Goal: Task Accomplishment & Management: Manage account settings

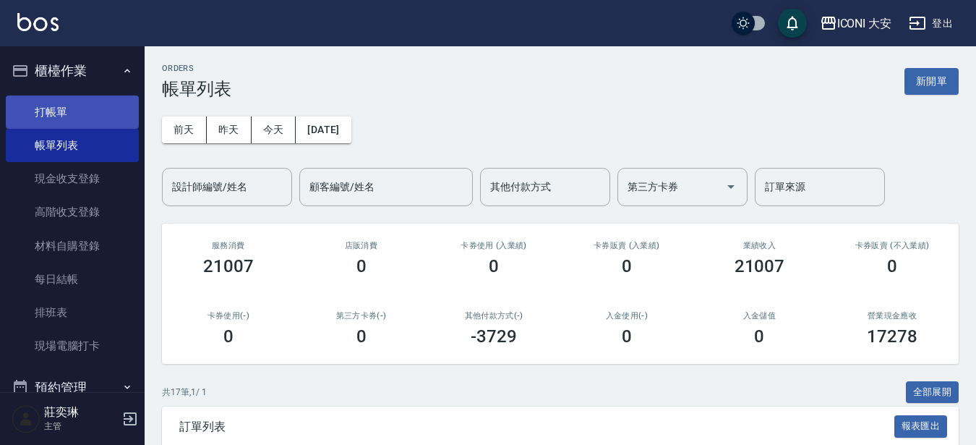
click at [76, 111] on link "打帳單" at bounding box center [72, 111] width 133 height 33
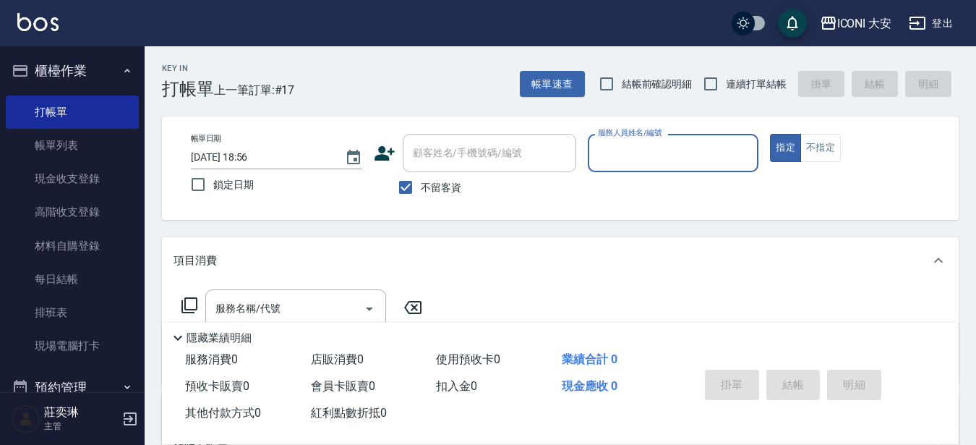
click at [668, 154] on input "服務人員姓名/編號" at bounding box center [673, 152] width 158 height 25
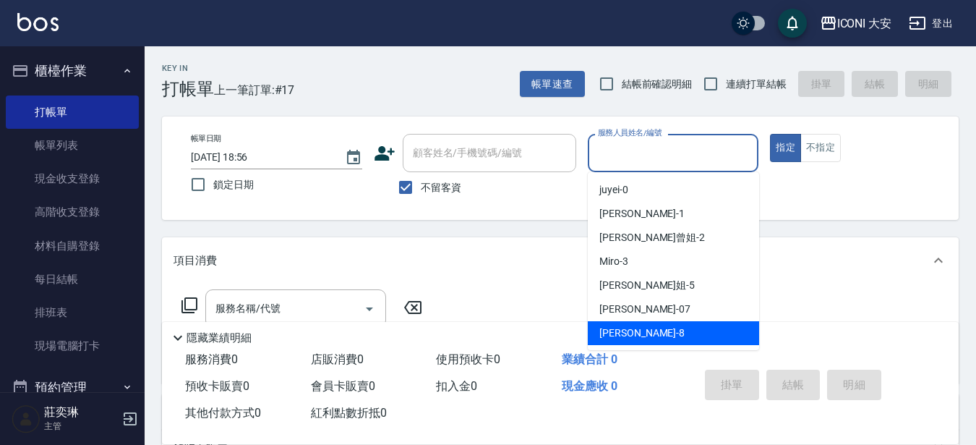
click at [613, 335] on span "Yulisa -8" at bounding box center [641, 332] width 85 height 15
type input "Yulisa-8"
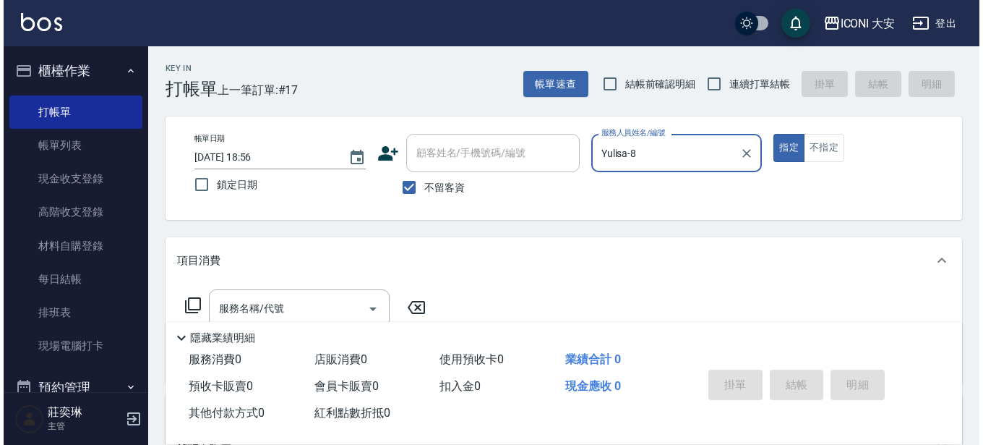
scroll to position [72, 0]
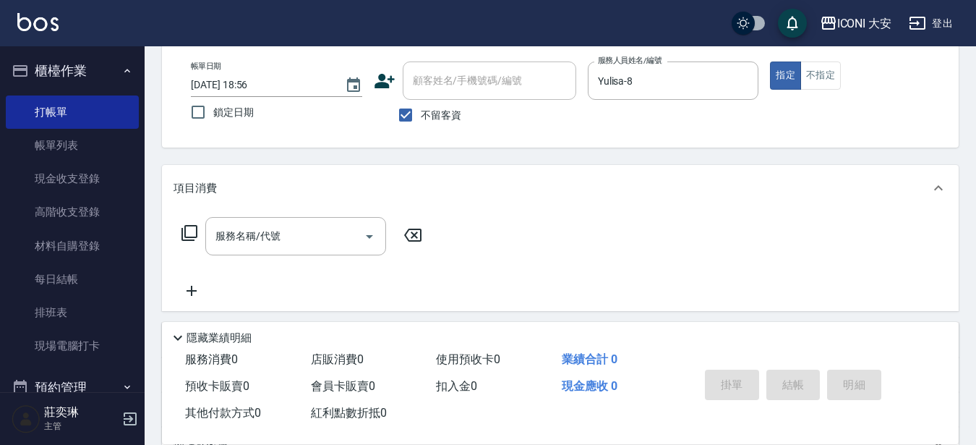
click at [190, 231] on icon at bounding box center [189, 232] width 17 height 17
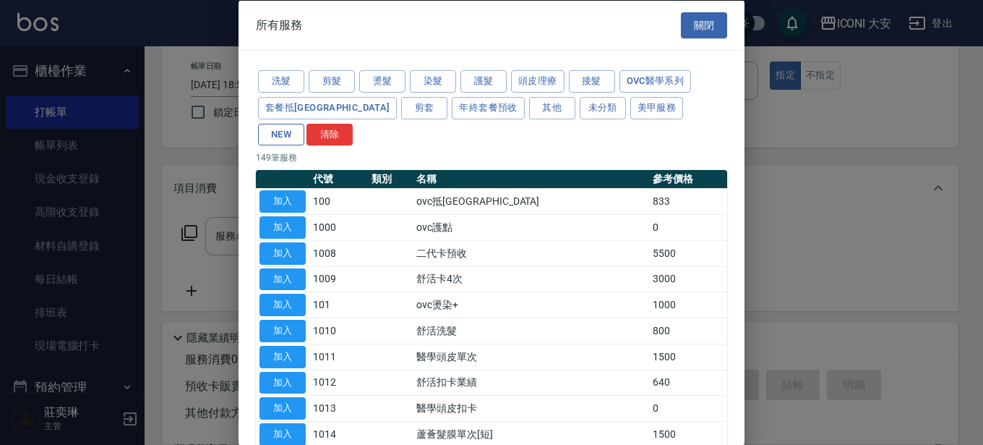
click at [304, 123] on button "NEW" at bounding box center [281, 134] width 46 height 22
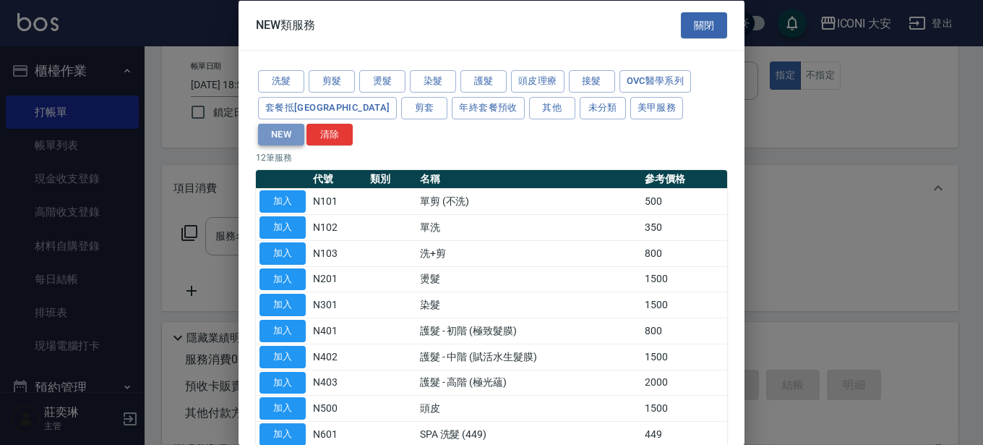
click at [304, 123] on button "NEW" at bounding box center [281, 134] width 46 height 22
click at [282, 267] on button "加入" at bounding box center [283, 278] width 46 height 22
type input "燙髮(N201)"
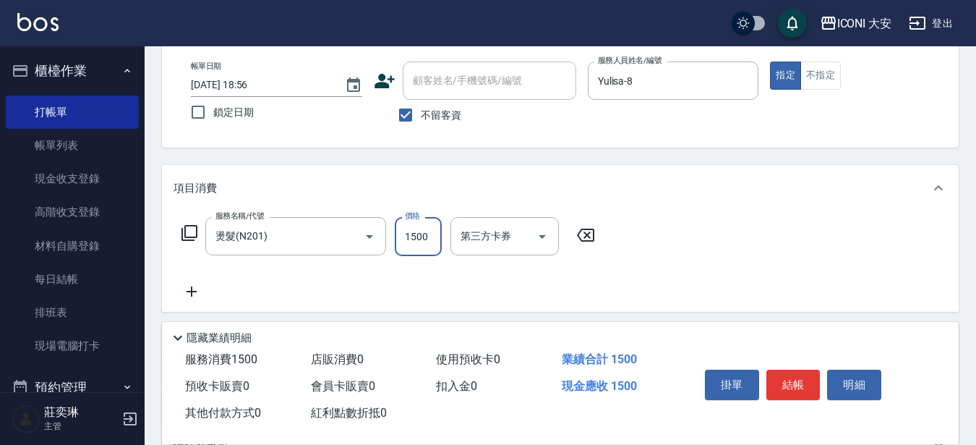
click at [432, 231] on input "1500" at bounding box center [418, 236] width 47 height 39
type input "1399"
click at [196, 232] on icon at bounding box center [189, 233] width 16 height 16
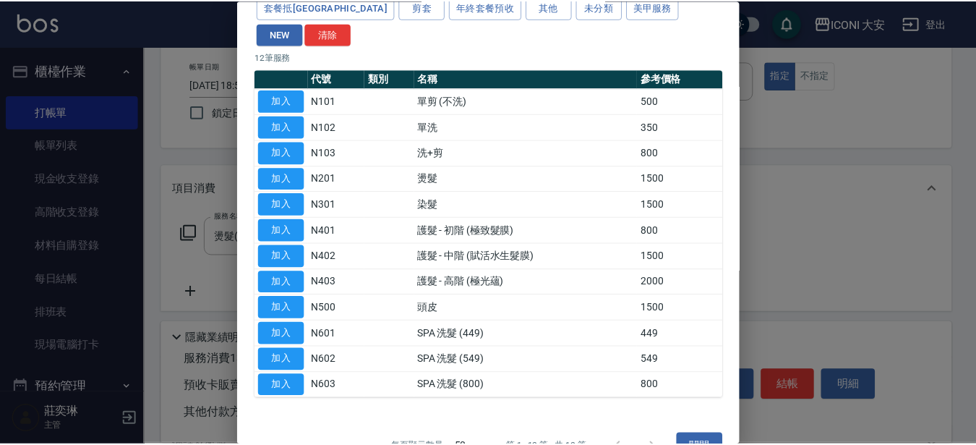
scroll to position [107, 0]
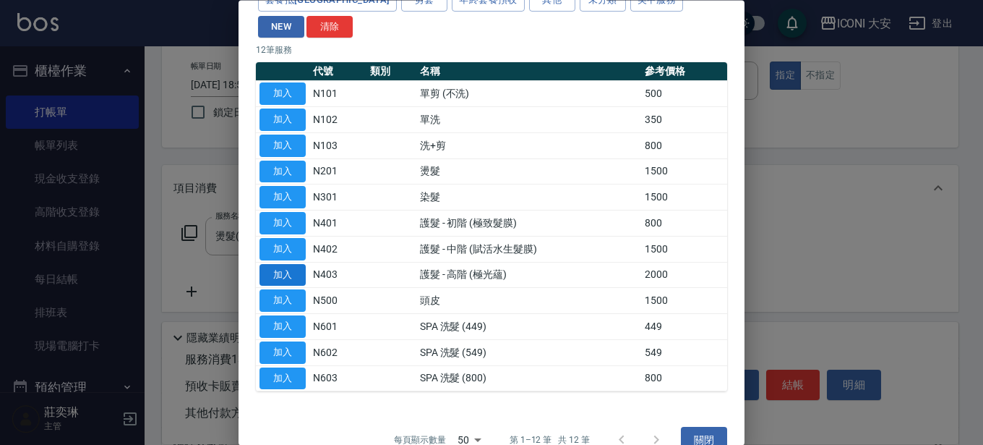
click at [293, 264] on button "加入" at bounding box center [283, 275] width 46 height 22
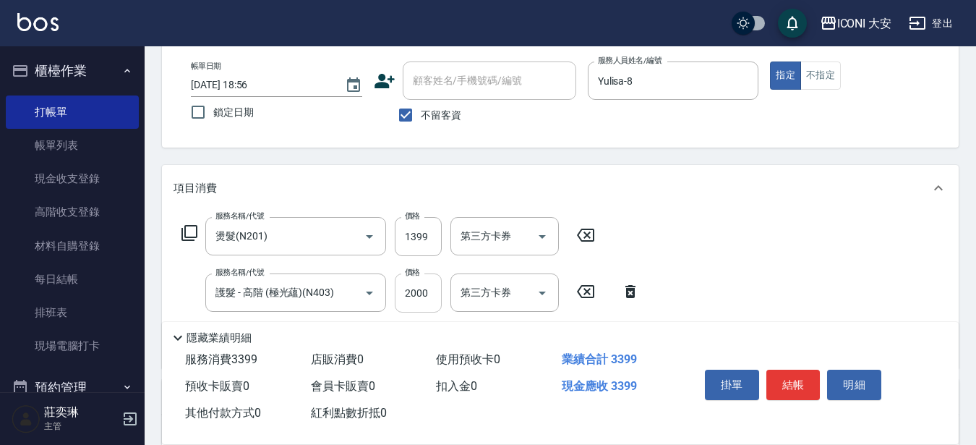
click at [429, 295] on input "2000" at bounding box center [418, 292] width 47 height 39
type input "1760"
click at [807, 373] on button "結帳" at bounding box center [793, 384] width 54 height 30
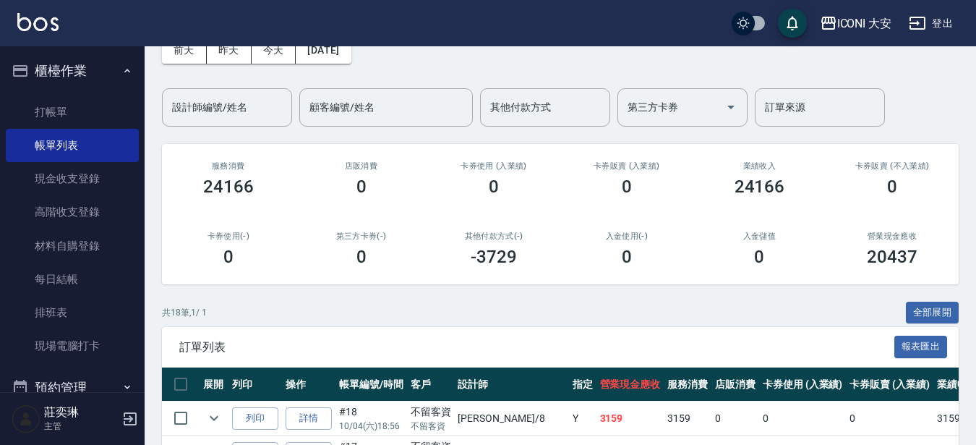
scroll to position [217, 0]
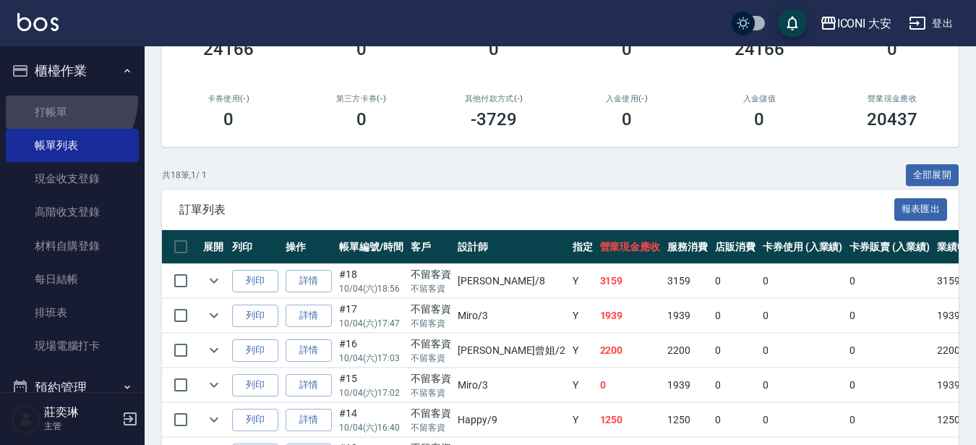
drag, startPoint x: 53, startPoint y: 98, endPoint x: 82, endPoint y: 88, distance: 30.4
click at [55, 97] on link "打帳單" at bounding box center [72, 111] width 133 height 33
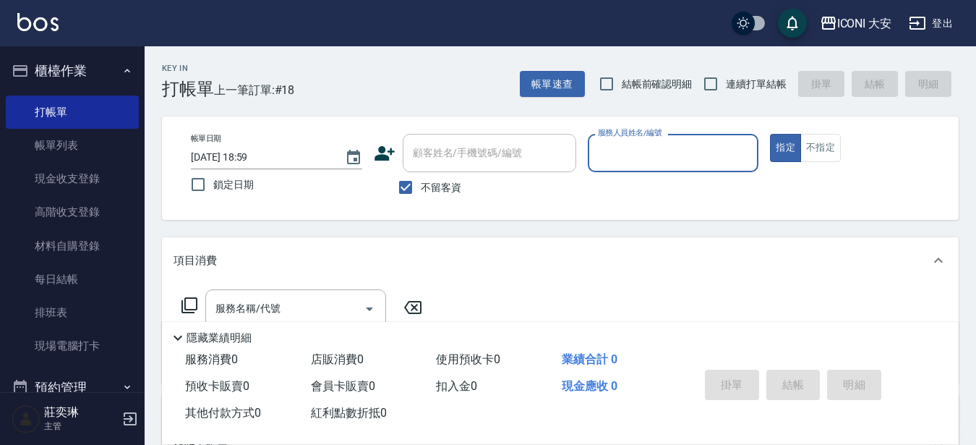
click at [697, 155] on input "服務人員姓名/編號" at bounding box center [673, 152] width 158 height 25
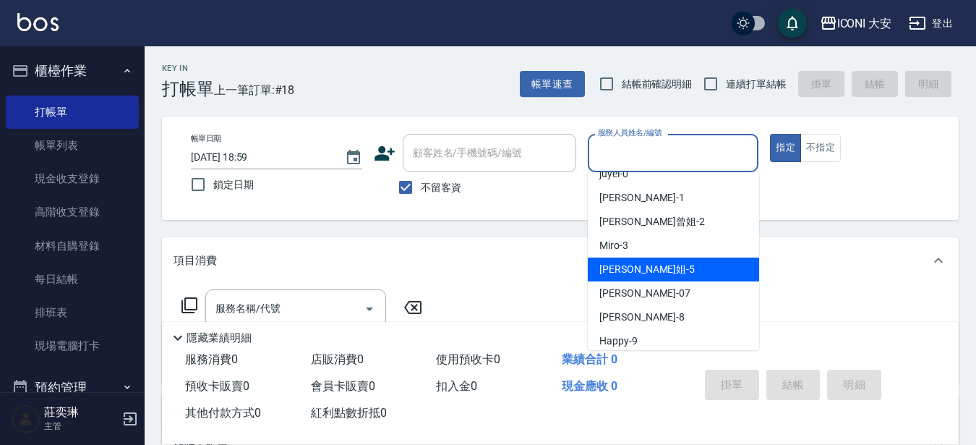
scroll to position [25, 0]
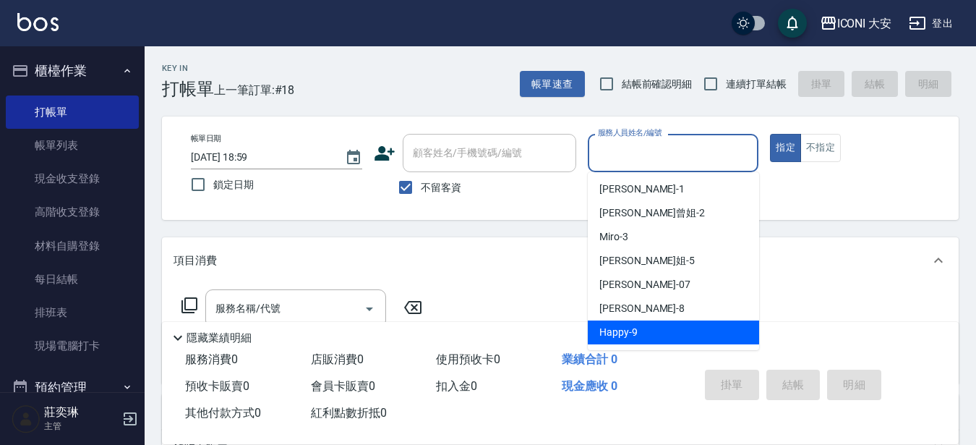
click at [618, 329] on span "Happy -9" at bounding box center [618, 332] width 38 height 15
type input "Happy-9"
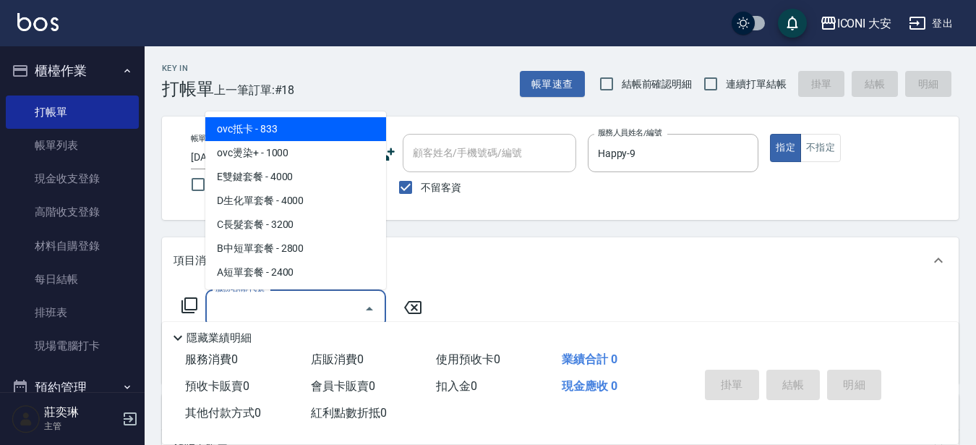
click at [264, 296] on input "服務名稱/代號" at bounding box center [285, 308] width 146 height 25
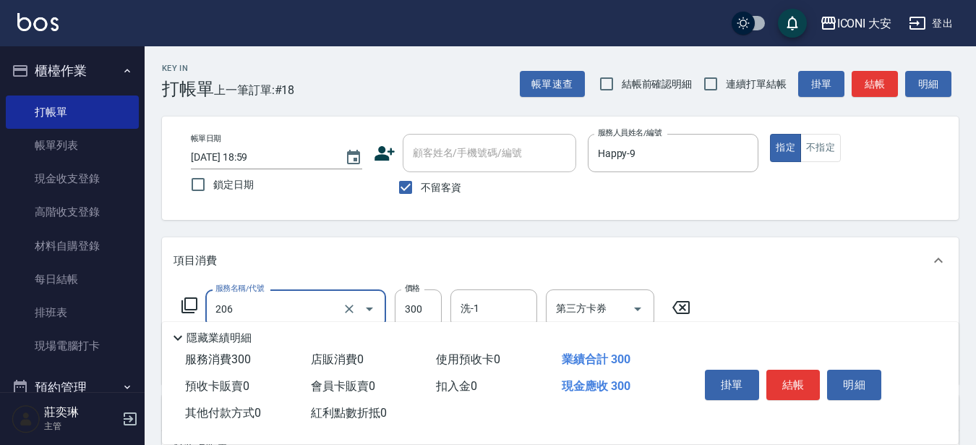
type input "洗髮(206)"
type input "350"
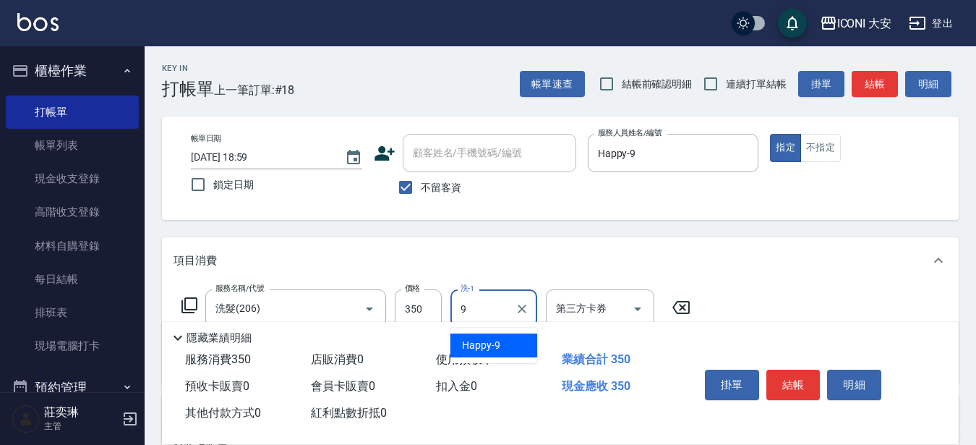
type input "Happy-9"
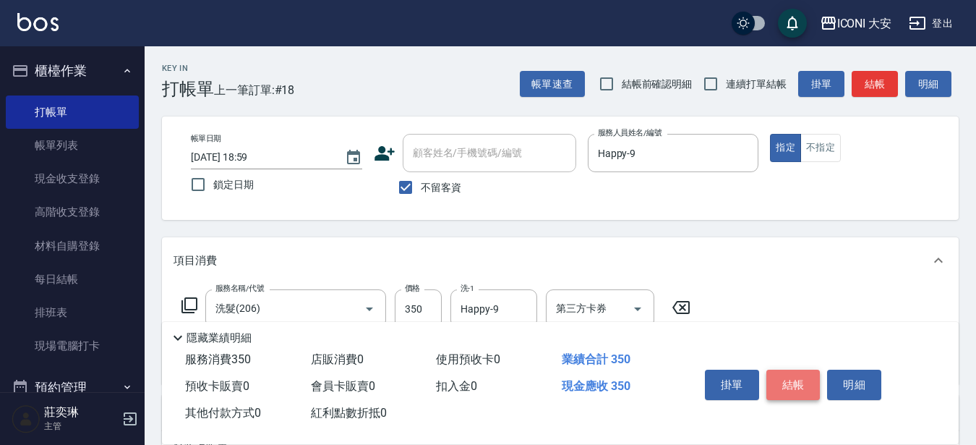
click at [786, 369] on button "結帳" at bounding box center [793, 384] width 54 height 30
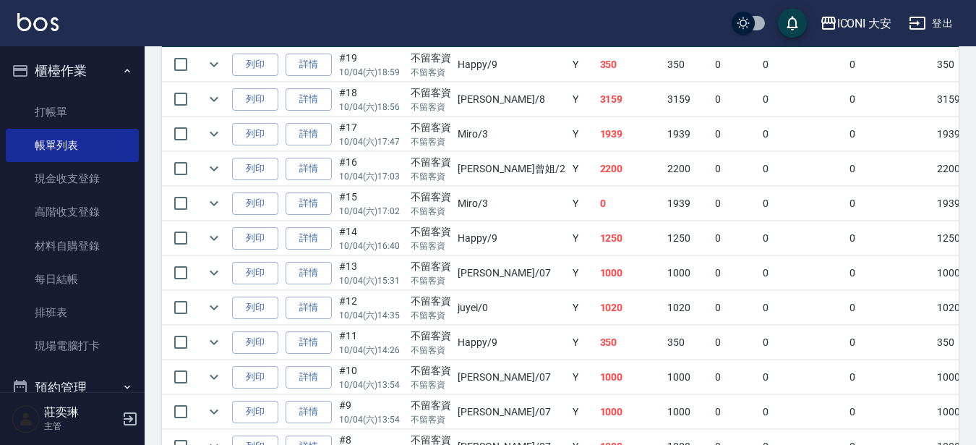
scroll to position [434, 0]
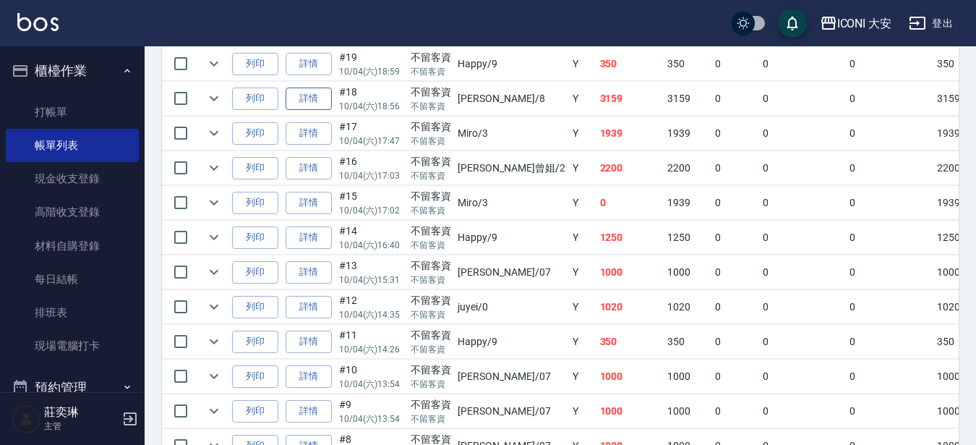
click at [318, 90] on link "詳情" at bounding box center [309, 98] width 46 height 22
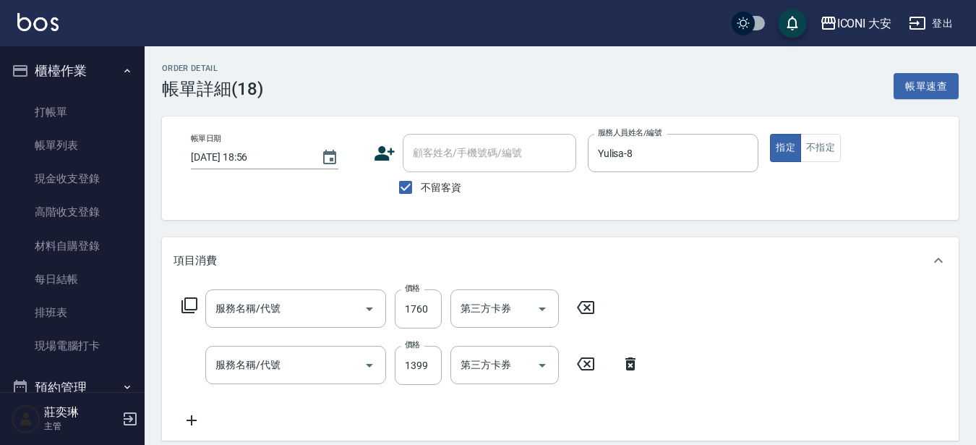
type input "[DATE] 18:56"
checkbox input "true"
type input "Yulisa-8"
type input "護髮 - 高階 (極光蘊)(N403)"
type input "燙髮(N201)"
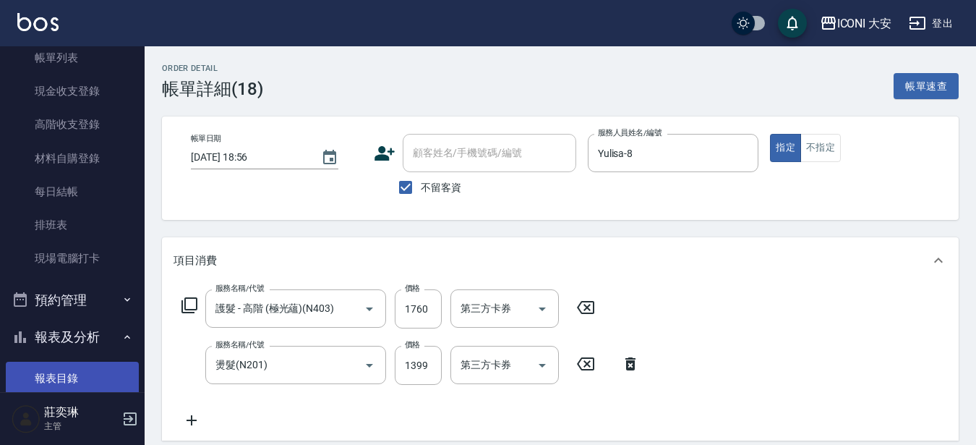
scroll to position [217, 0]
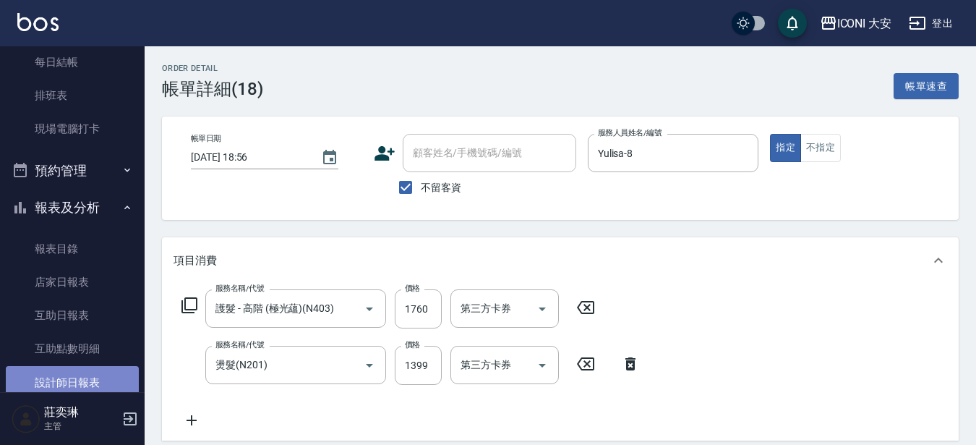
click at [96, 373] on link "設計師日報表" at bounding box center [72, 382] width 133 height 33
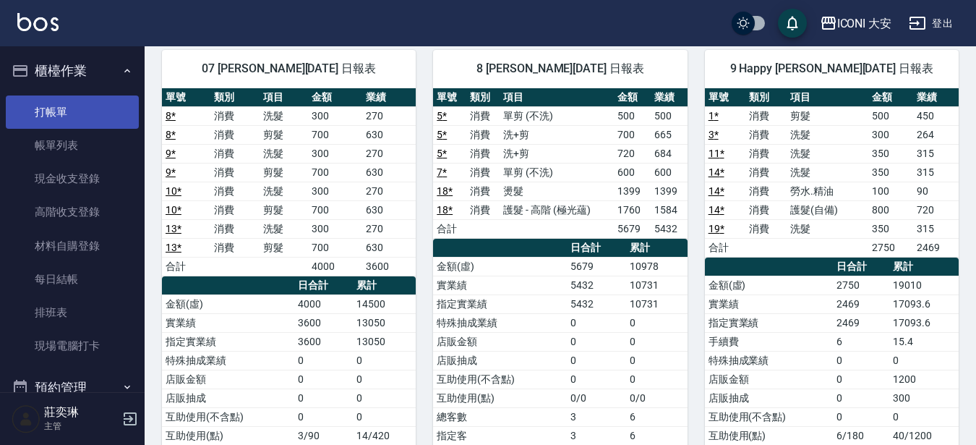
click at [83, 118] on link "打帳單" at bounding box center [72, 111] width 133 height 33
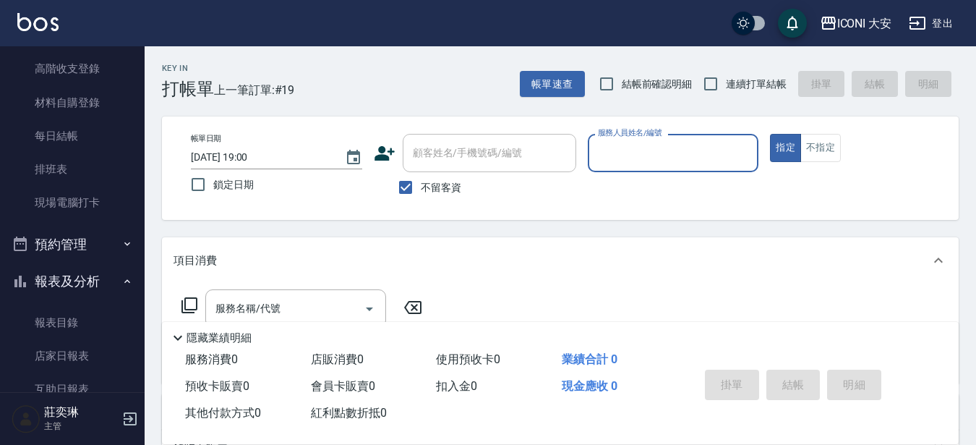
scroll to position [145, 0]
click at [68, 354] on link "店家日報表" at bounding box center [72, 354] width 133 height 33
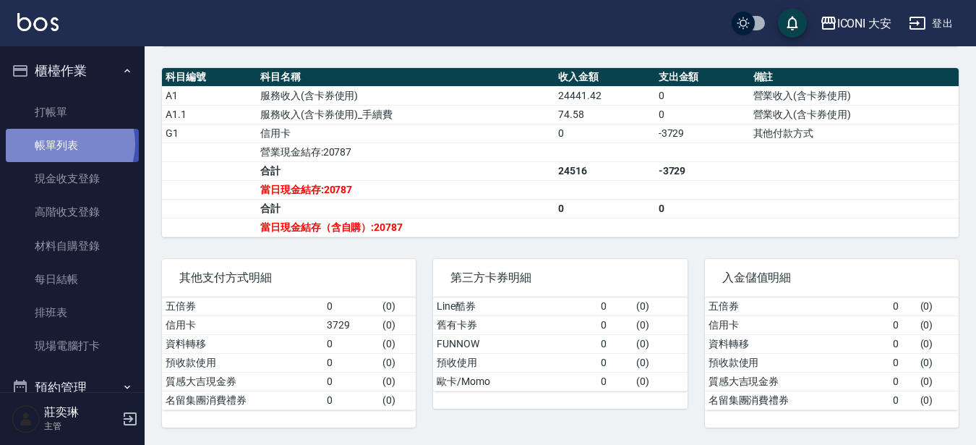
click at [64, 144] on link "帳單列表" at bounding box center [72, 145] width 133 height 33
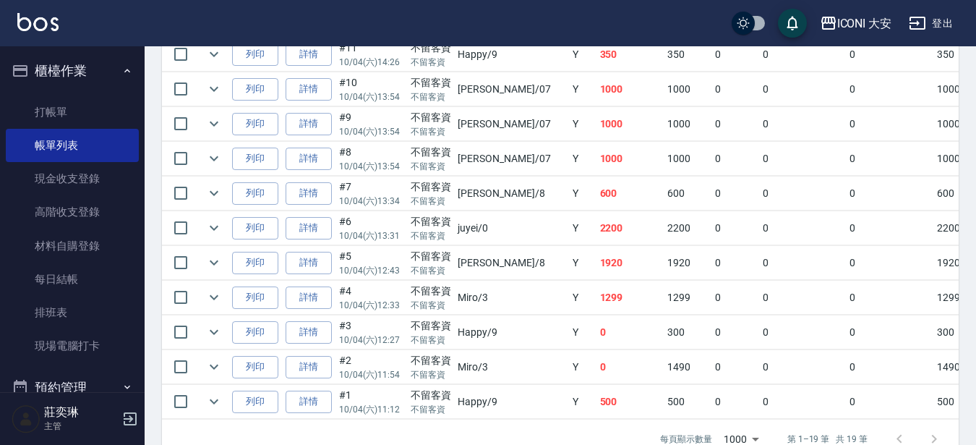
scroll to position [763, 0]
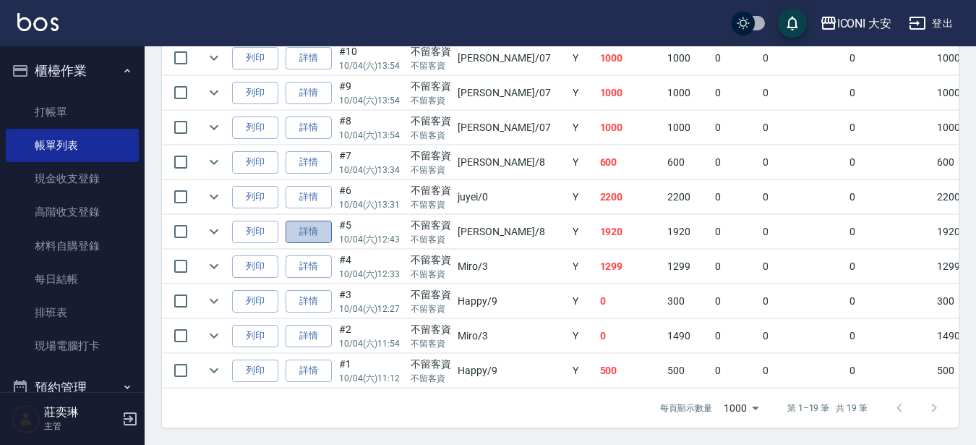
click at [309, 220] on link "詳情" at bounding box center [309, 231] width 46 height 22
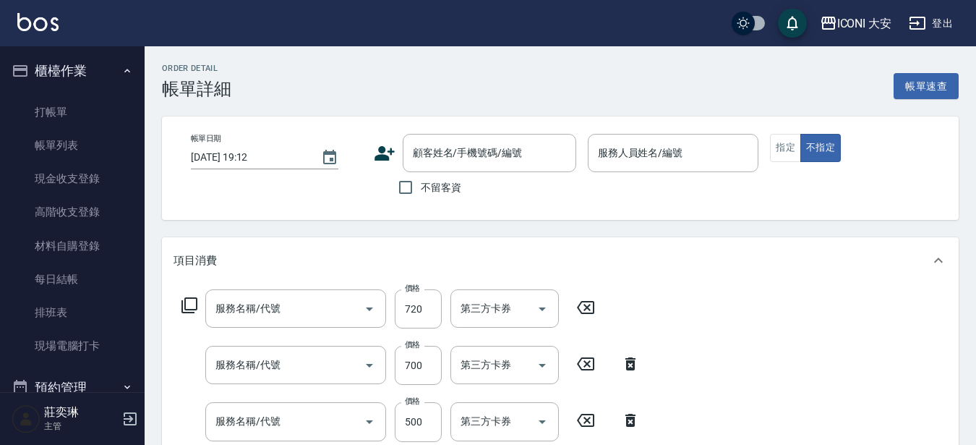
type input "[DATE] 12:43"
checkbox input "true"
type input "Yulisa-8"
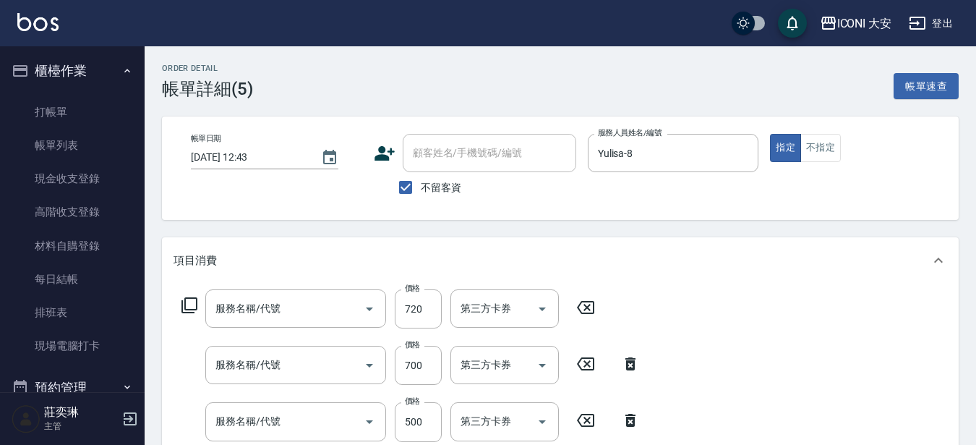
type input "洗+剪(N103)"
type input "單剪 (不洗)(N101)"
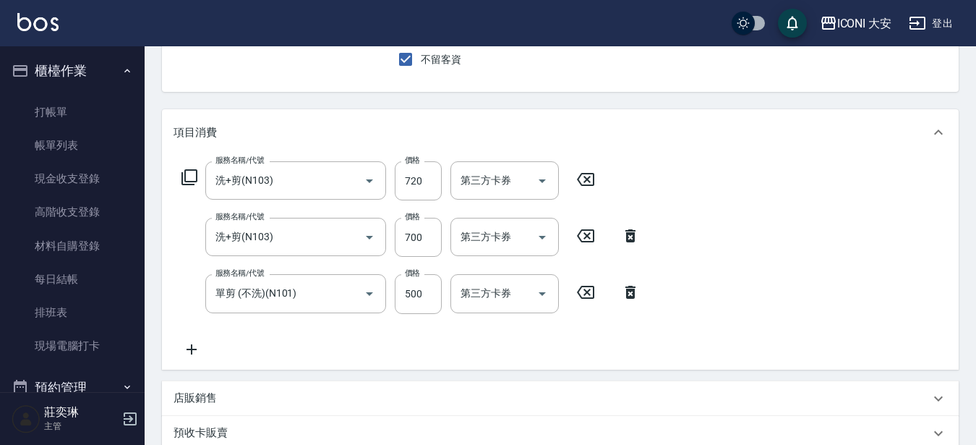
scroll to position [145, 0]
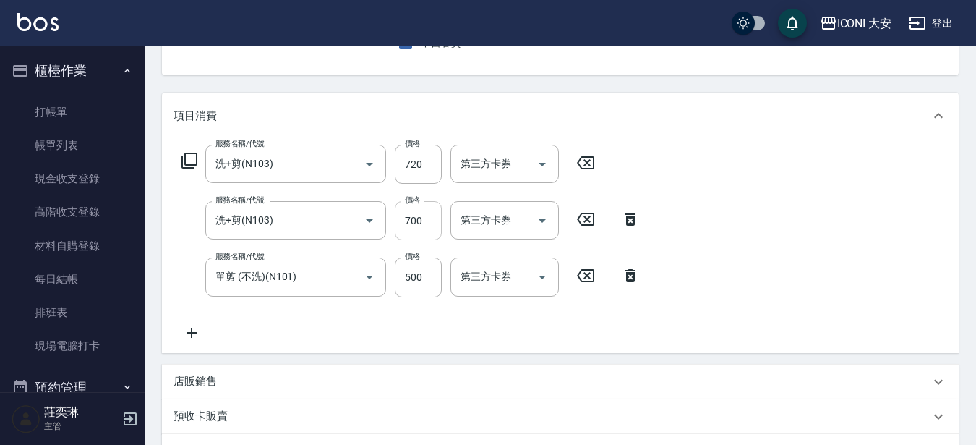
click at [430, 221] on input "700" at bounding box center [418, 220] width 47 height 39
type input "630"
click at [429, 166] on input "720" at bounding box center [418, 164] width 47 height 39
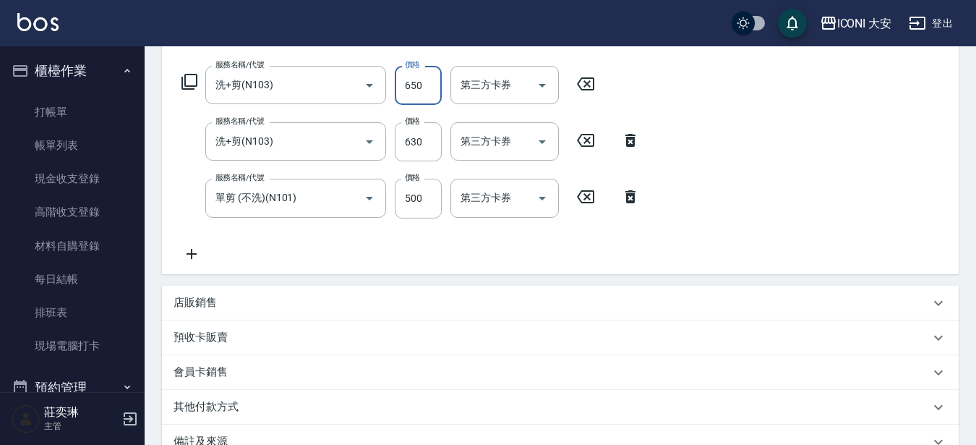
scroll to position [394, 0]
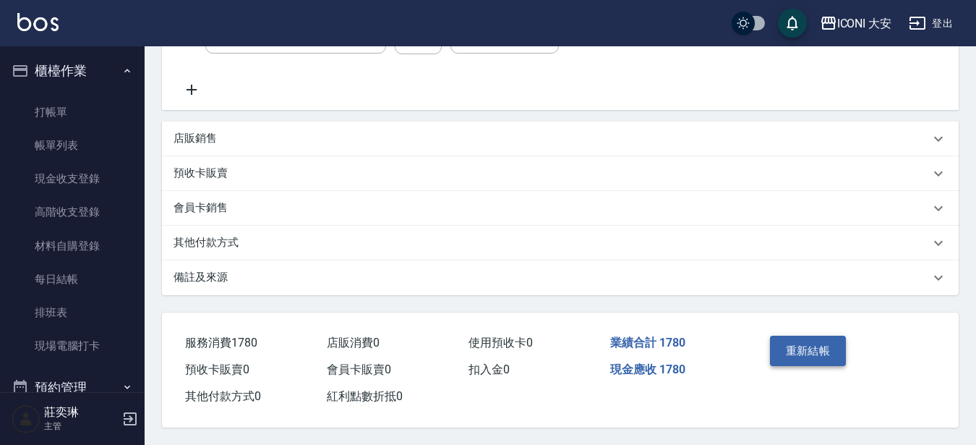
type input "650"
click at [834, 340] on button "重新結帳" at bounding box center [808, 350] width 77 height 30
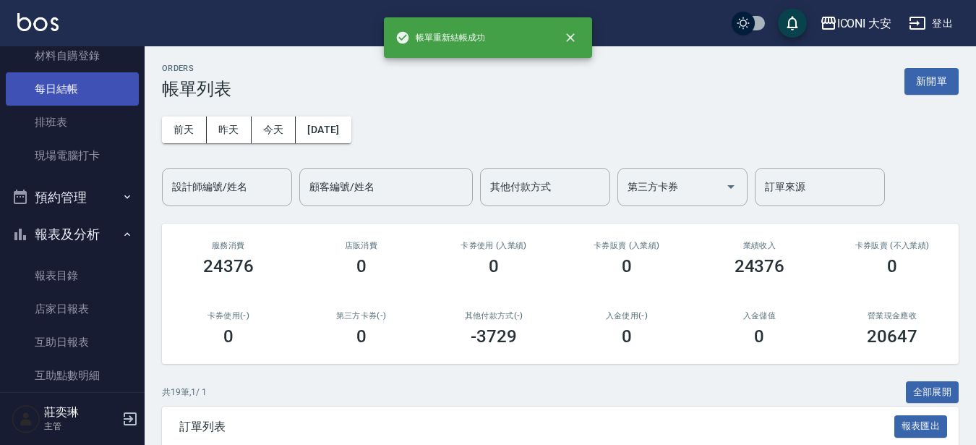
scroll to position [217, 0]
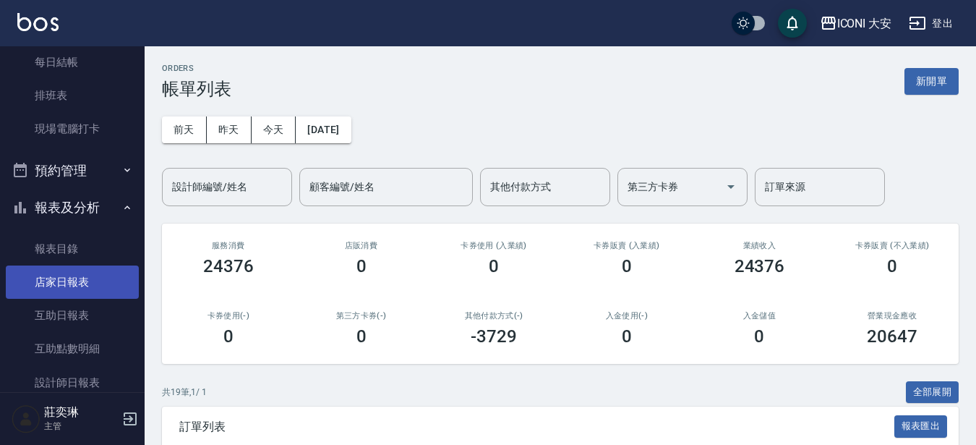
click at [83, 277] on link "店家日報表" at bounding box center [72, 281] width 133 height 33
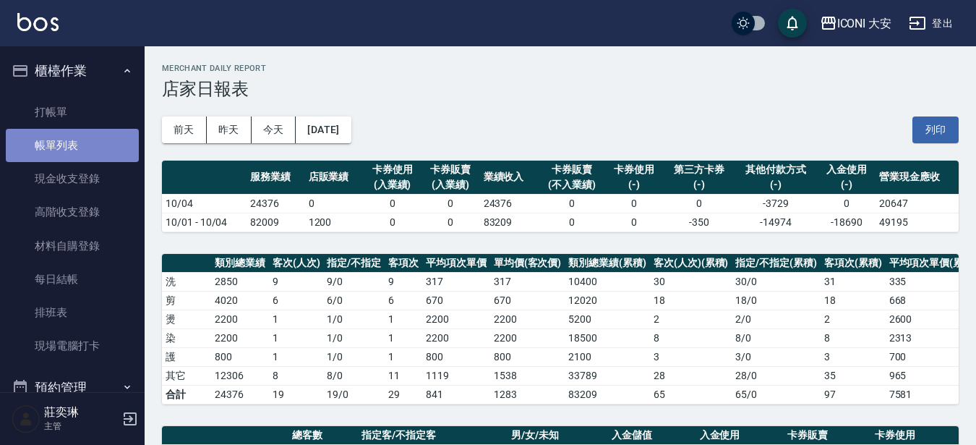
click at [95, 153] on link "帳單列表" at bounding box center [72, 145] width 133 height 33
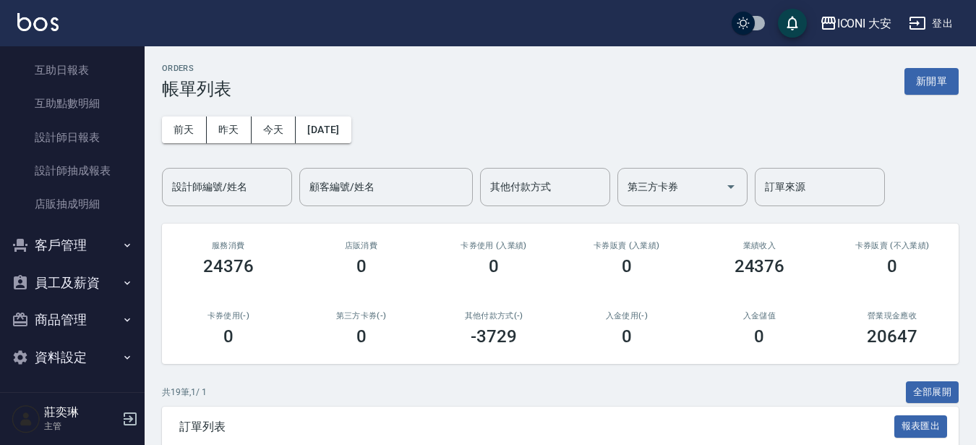
scroll to position [463, 0]
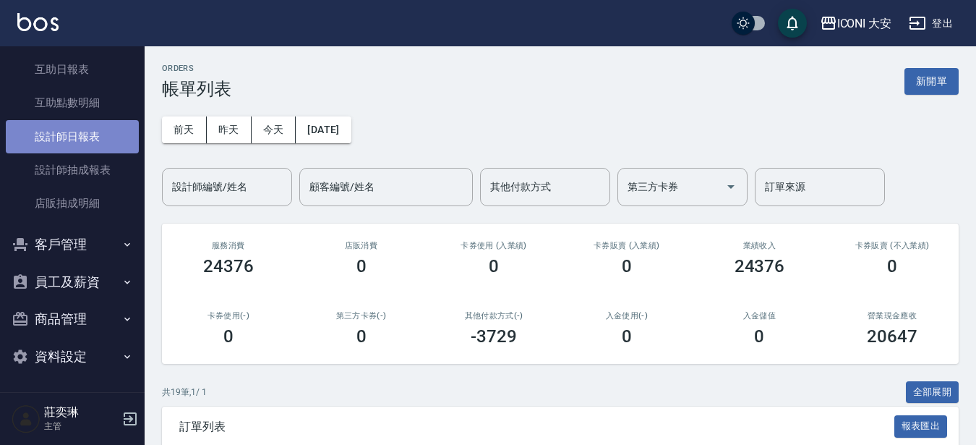
click at [85, 129] on link "設計師日報表" at bounding box center [72, 136] width 133 height 33
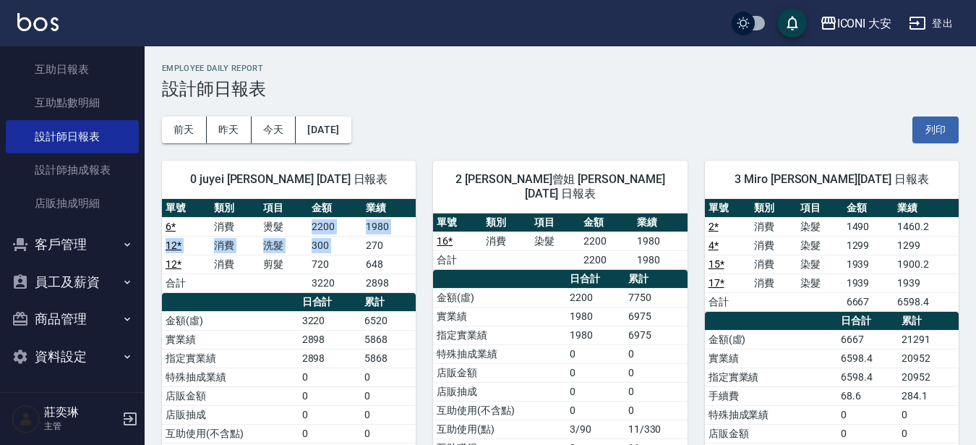
drag, startPoint x: 291, startPoint y: 233, endPoint x: 367, endPoint y: 239, distance: 76.2
click at [368, 239] on tbody "6 * 消費 燙髮 2200 1980 12 * 消費 洗髮 300 270 12 * 消費 剪髮 720 648 合計 3220 2898" at bounding box center [289, 254] width 254 height 75
click at [366, 239] on td "270" at bounding box center [388, 245] width 53 height 19
drag, startPoint x: 264, startPoint y: 224, endPoint x: 361, endPoint y: 241, distance: 98.4
click at [363, 241] on tbody "6 * 消費 燙髮 2200 1980 12 * 消費 洗髮 300 270 12 * 消費 剪髮 720 648 合計 3220 2898" at bounding box center [289, 254] width 254 height 75
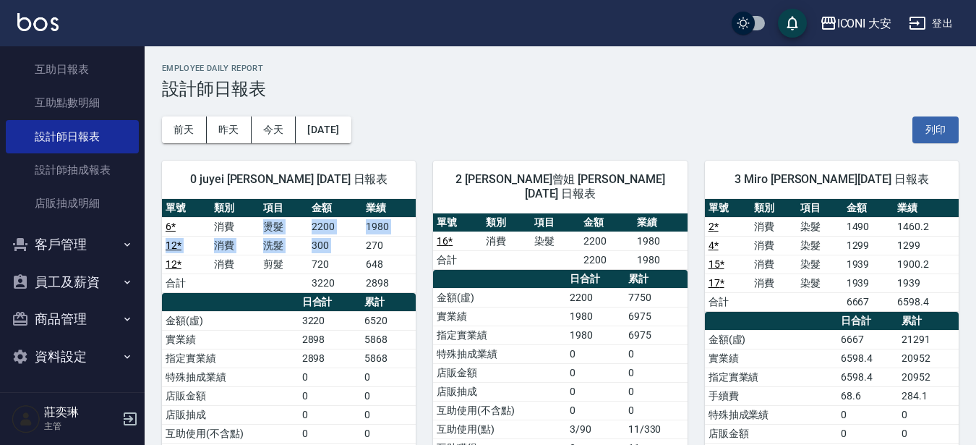
drag, startPoint x: 361, startPoint y: 241, endPoint x: 208, endPoint y: 238, distance: 152.6
click at [360, 241] on td "300" at bounding box center [334, 245] width 53 height 19
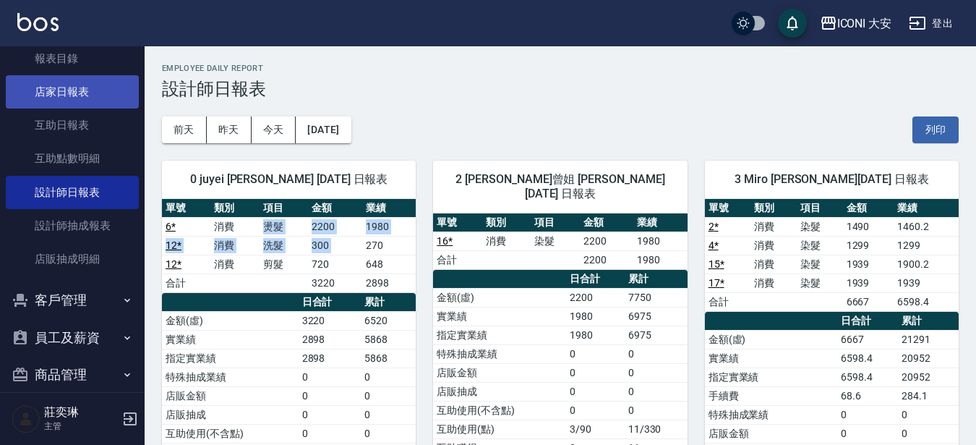
scroll to position [246, 0]
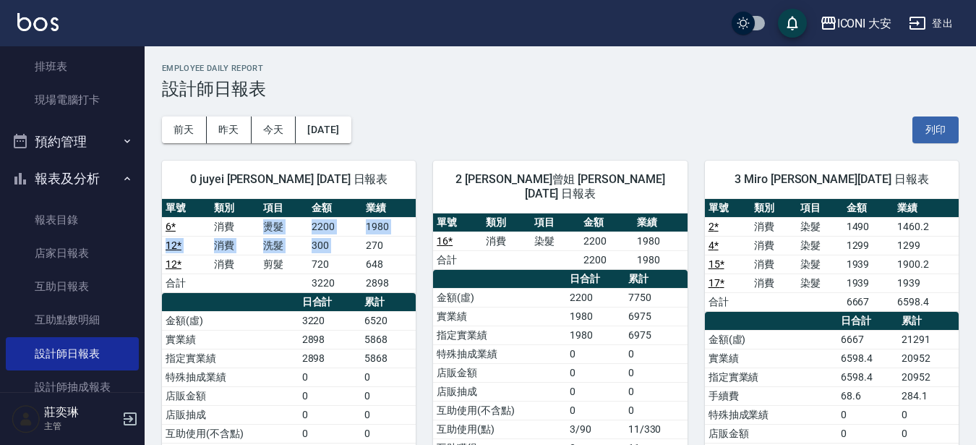
click at [310, 250] on td "300" at bounding box center [334, 245] width 53 height 19
drag, startPoint x: 236, startPoint y: 230, endPoint x: 323, endPoint y: 244, distance: 88.7
click at [323, 244] on tbody "6 * 消費 燙髮 2200 1980 12 * 消費 洗髮 300 270 12 * 消費 剪髮 720 648 合計 3220 2898" at bounding box center [289, 254] width 254 height 75
drag, startPoint x: 323, startPoint y: 246, endPoint x: 300, endPoint y: 244, distance: 23.2
click at [323, 247] on td "300" at bounding box center [334, 245] width 53 height 19
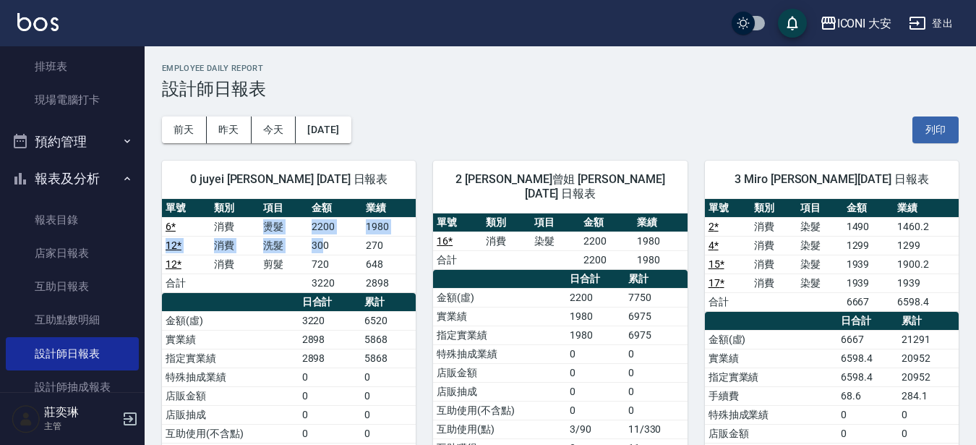
click at [276, 239] on td "洗髮" at bounding box center [284, 245] width 48 height 19
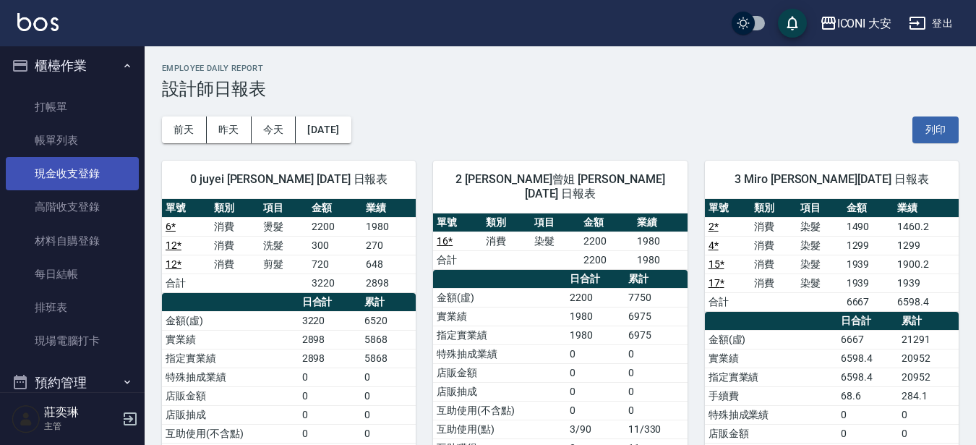
scroll to position [0, 0]
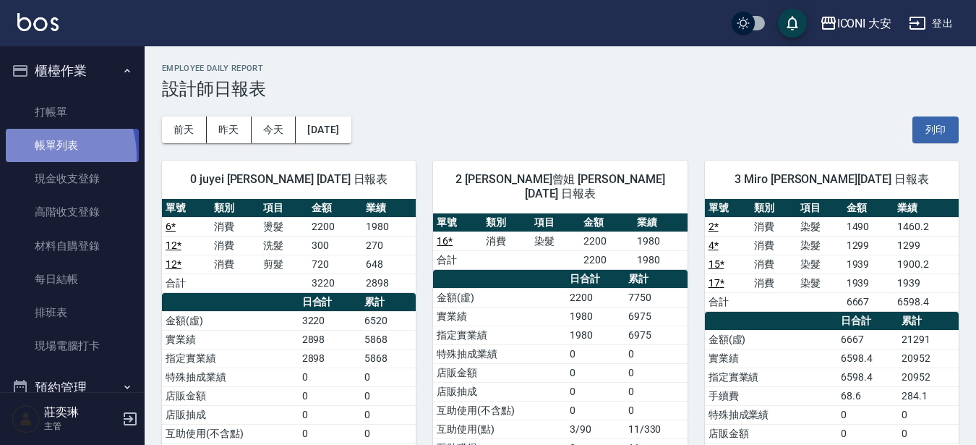
click at [35, 156] on link "帳單列表" at bounding box center [72, 145] width 133 height 33
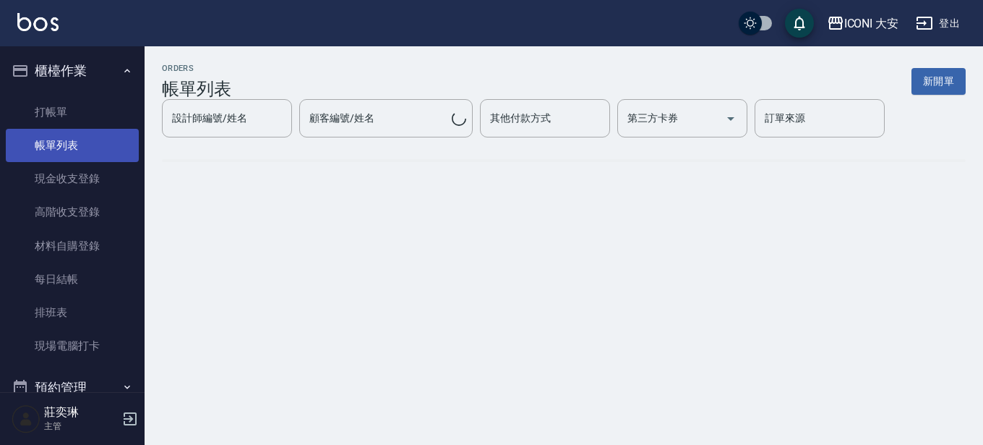
click at [77, 144] on link "帳單列表" at bounding box center [72, 145] width 133 height 33
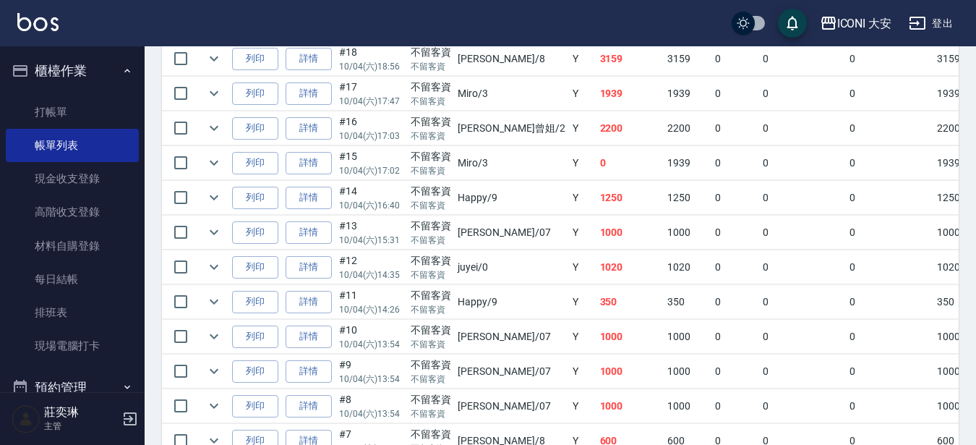
scroll to position [401, 0]
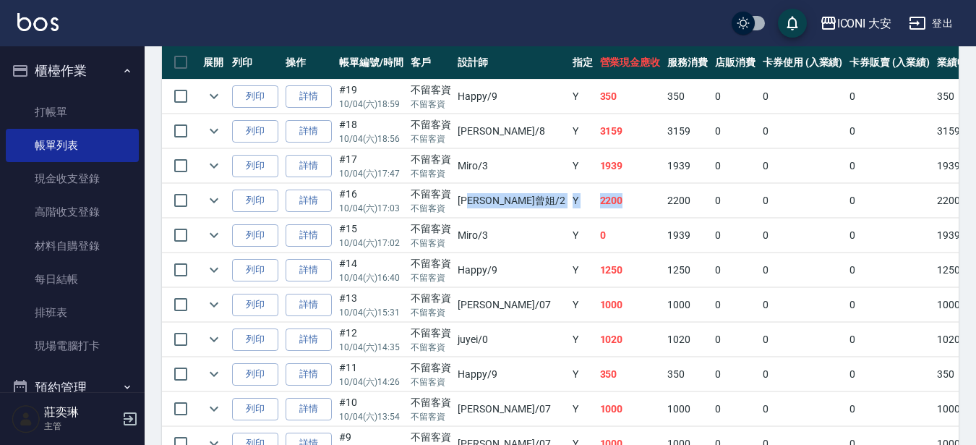
drag, startPoint x: 473, startPoint y: 192, endPoint x: 601, endPoint y: 201, distance: 129.0
click at [601, 201] on tr "列印 詳情 #16 10/04 (六) 17:03 不留客資 不留客資 Tseng曾姐 /2 Y 2200 2200 0 0 0 2200 0 0 0 0 0" at bounding box center [790, 201] width 1257 height 34
click at [601, 201] on td "2200" at bounding box center [630, 201] width 68 height 34
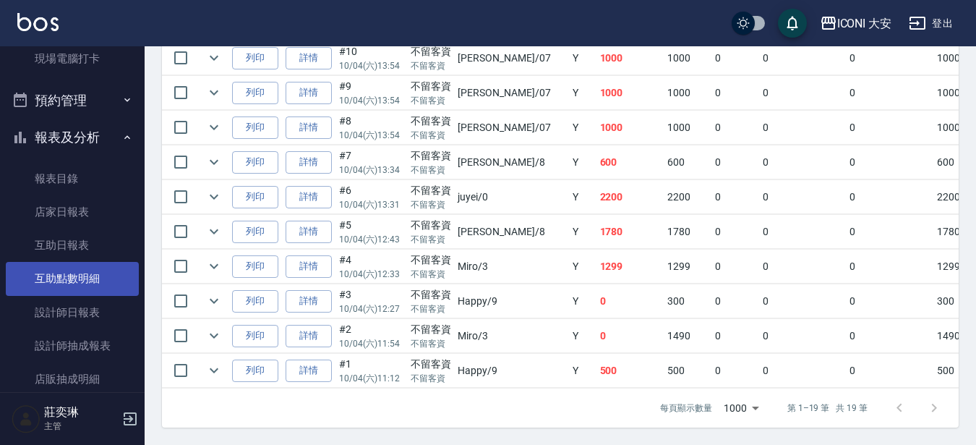
scroll to position [289, 0]
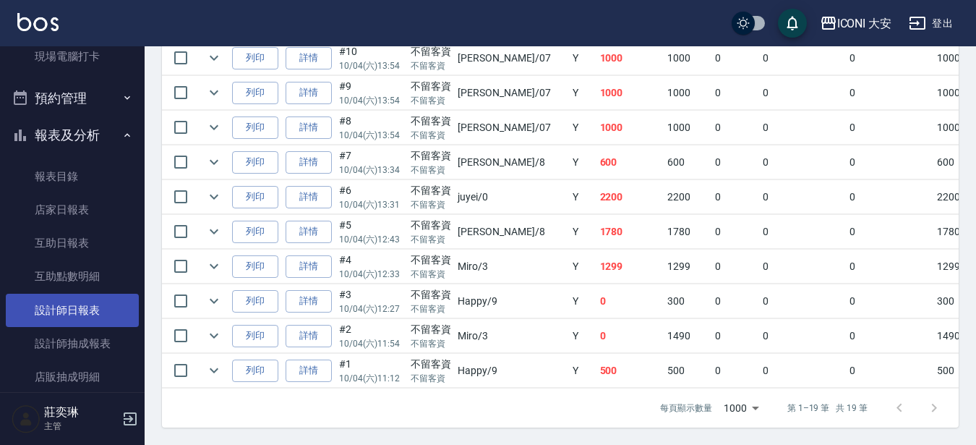
click at [57, 317] on link "設計師日報表" at bounding box center [72, 309] width 133 height 33
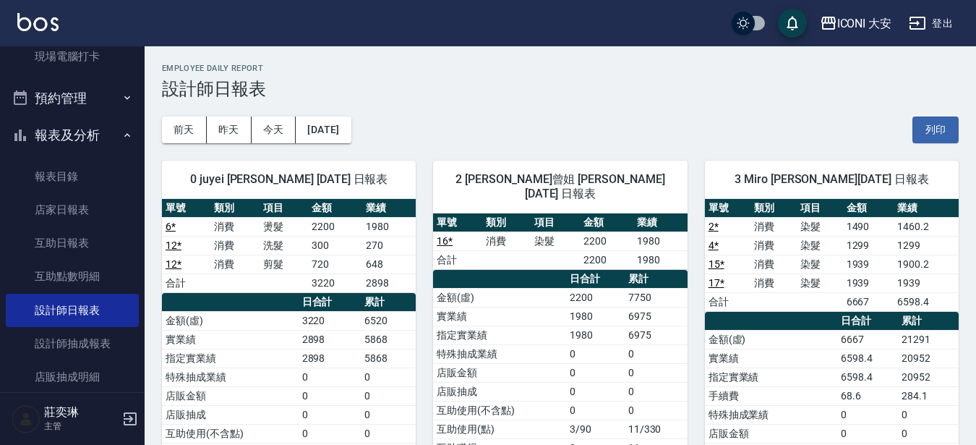
scroll to position [72, 0]
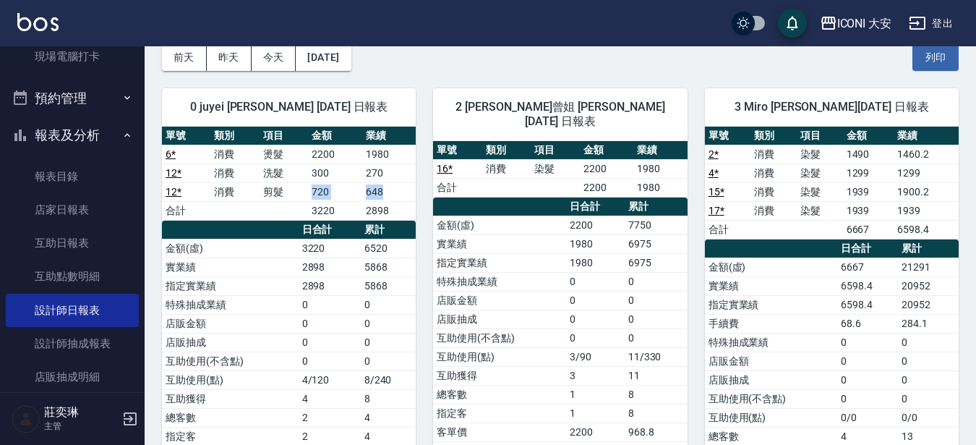
drag, startPoint x: 295, startPoint y: 193, endPoint x: 384, endPoint y: 190, distance: 89.0
click at [384, 190] on tr "12 * 消費 剪髮 720 648" at bounding box center [289, 191] width 254 height 19
click at [384, 190] on td "648" at bounding box center [388, 191] width 53 height 19
drag, startPoint x: 309, startPoint y: 191, endPoint x: 390, endPoint y: 198, distance: 81.3
click at [390, 198] on tr "12 * 消費 剪髮 720 648" at bounding box center [289, 191] width 254 height 19
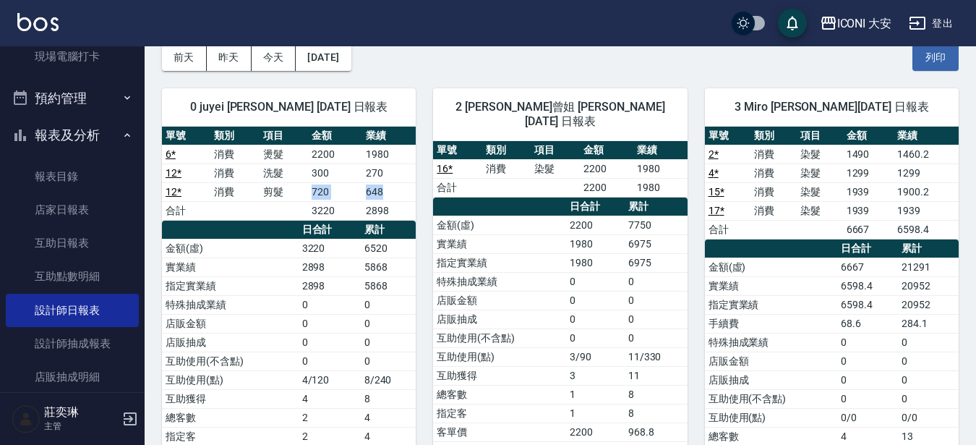
click at [391, 198] on td "648" at bounding box center [388, 191] width 53 height 19
click at [363, 204] on td "2898" at bounding box center [388, 210] width 53 height 19
drag, startPoint x: 319, startPoint y: 189, endPoint x: 390, endPoint y: 196, distance: 71.9
click at [390, 196] on tr "12 * 消費 剪髮 720 648" at bounding box center [289, 191] width 254 height 19
click at [390, 196] on td "648" at bounding box center [388, 191] width 53 height 19
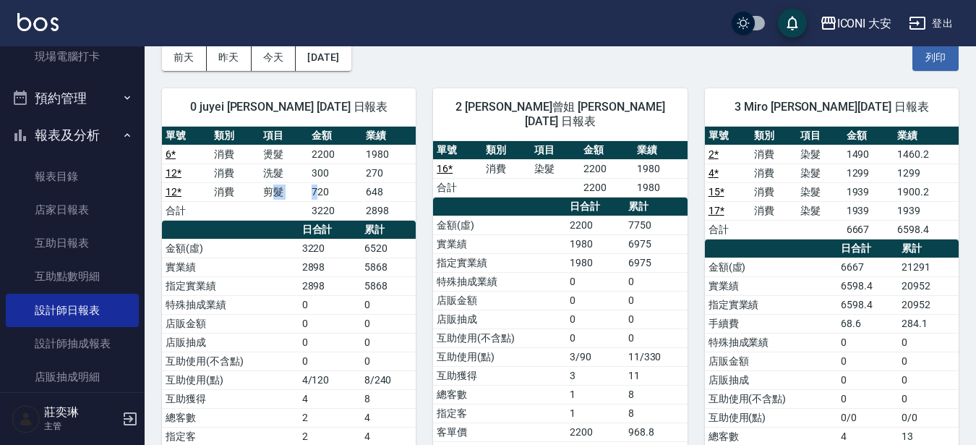
drag, startPoint x: 271, startPoint y: 187, endPoint x: 318, endPoint y: 189, distance: 47.0
click at [318, 189] on tr "12 * 消費 剪髮 720 648" at bounding box center [289, 191] width 254 height 19
click at [320, 189] on td "720" at bounding box center [334, 191] width 53 height 19
drag, startPoint x: 306, startPoint y: 188, endPoint x: 319, endPoint y: 191, distance: 14.0
click at [319, 191] on tr "12 * 消費 剪髮 720 648" at bounding box center [289, 191] width 254 height 19
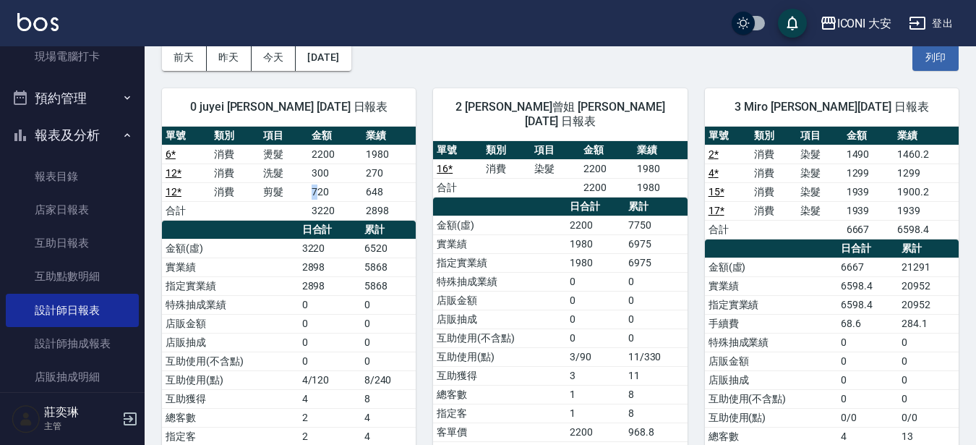
click at [319, 191] on td "720" at bounding box center [334, 191] width 53 height 19
drag, startPoint x: 300, startPoint y: 186, endPoint x: 372, endPoint y: 194, distance: 72.8
click at [372, 194] on tr "12 * 消費 剪髮 720 648" at bounding box center [289, 191] width 254 height 19
click at [372, 194] on td "648" at bounding box center [388, 191] width 53 height 19
drag, startPoint x: 327, startPoint y: 173, endPoint x: 356, endPoint y: 175, distance: 29.0
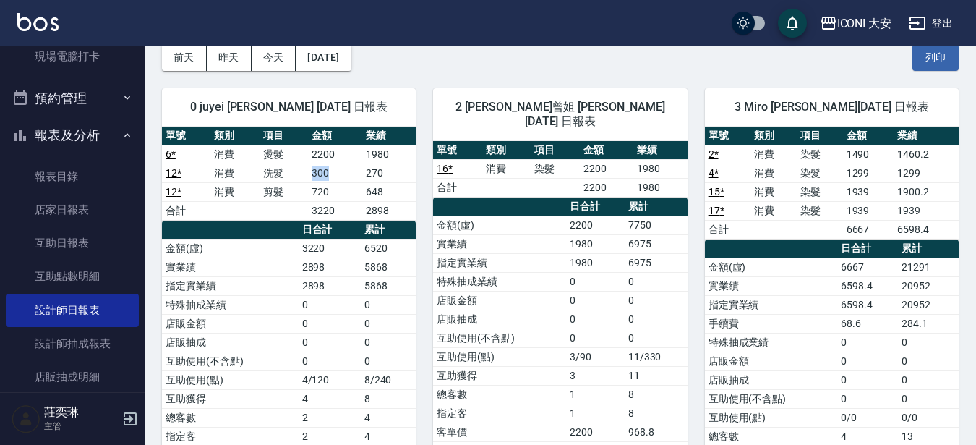
click at [356, 175] on tr "12 * 消費 洗髮 300 270" at bounding box center [289, 172] width 254 height 19
click at [356, 175] on td "300" at bounding box center [334, 172] width 53 height 19
drag, startPoint x: 291, startPoint y: 190, endPoint x: 352, endPoint y: 197, distance: 61.8
click at [352, 197] on tr "12 * 消費 剪髮 720 648" at bounding box center [289, 191] width 254 height 19
click at [352, 197] on td "720" at bounding box center [334, 191] width 53 height 19
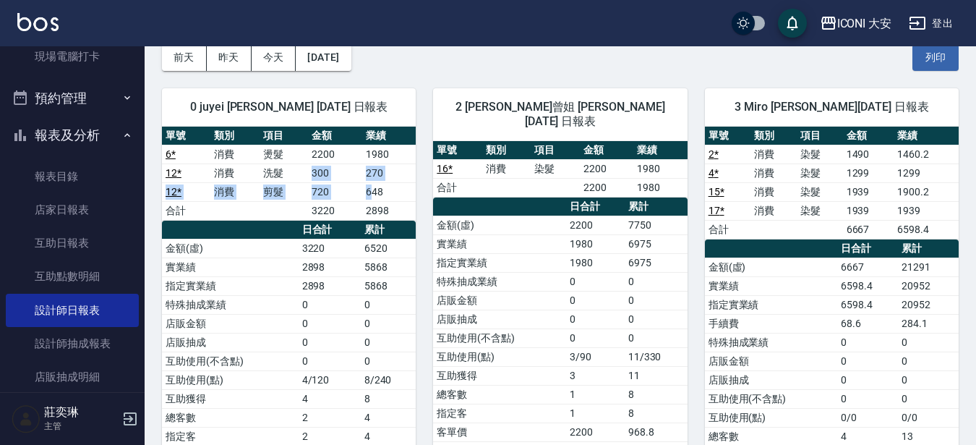
drag, startPoint x: 312, startPoint y: 170, endPoint x: 374, endPoint y: 182, distance: 63.4
click at [374, 182] on tbody "6 * 消費 燙髮 2200 1980 12 * 消費 洗髮 300 270 12 * 消費 剪髮 720 648 合計 3220 2898" at bounding box center [289, 182] width 254 height 75
click at [374, 182] on td "648" at bounding box center [388, 191] width 53 height 19
drag, startPoint x: 295, startPoint y: 184, endPoint x: 397, endPoint y: 197, distance: 102.7
click at [397, 197] on tr "12 * 消費 剪髮 720 648" at bounding box center [289, 191] width 254 height 19
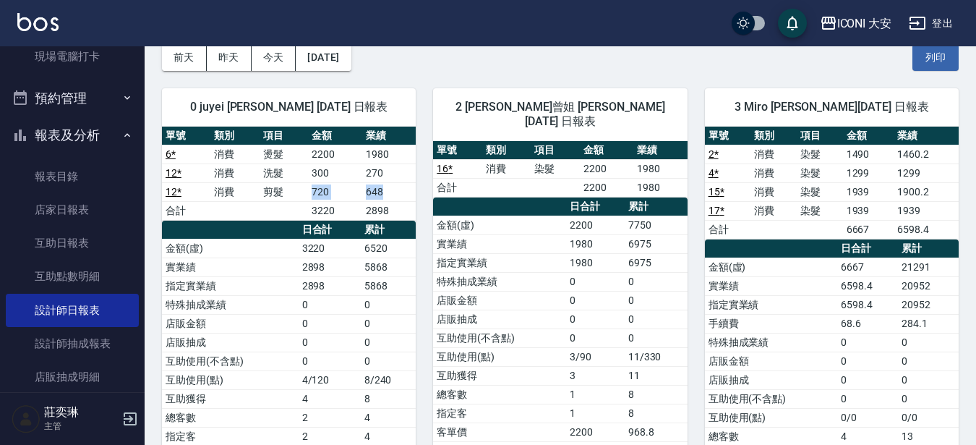
click at [397, 197] on td "648" at bounding box center [388, 191] width 53 height 19
drag, startPoint x: 305, startPoint y: 194, endPoint x: 374, endPoint y: 194, distance: 68.7
click at [374, 194] on tr "12 * 消費 剪髮 720 648" at bounding box center [289, 191] width 254 height 19
click at [374, 194] on td "648" at bounding box center [388, 191] width 53 height 19
click at [346, 191] on td "720" at bounding box center [334, 191] width 53 height 19
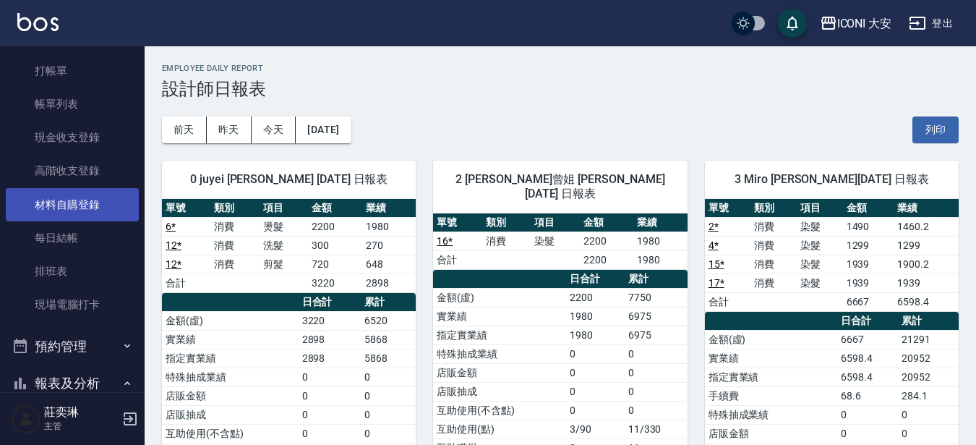
scroll to position [0, 0]
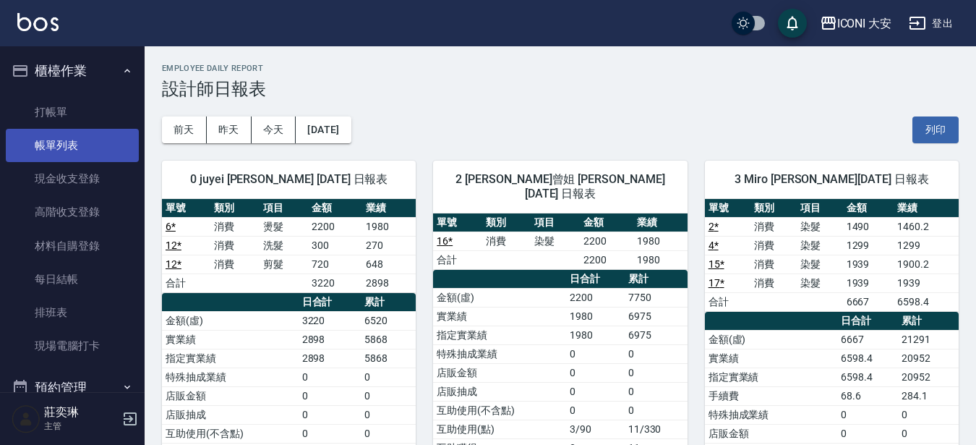
click at [52, 153] on link "帳單列表" at bounding box center [72, 145] width 133 height 33
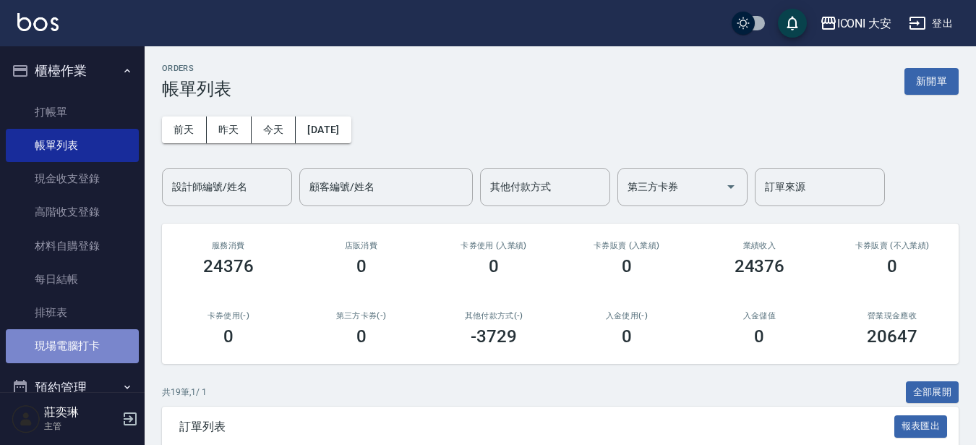
click at [103, 350] on link "現場電腦打卡" at bounding box center [72, 345] width 133 height 33
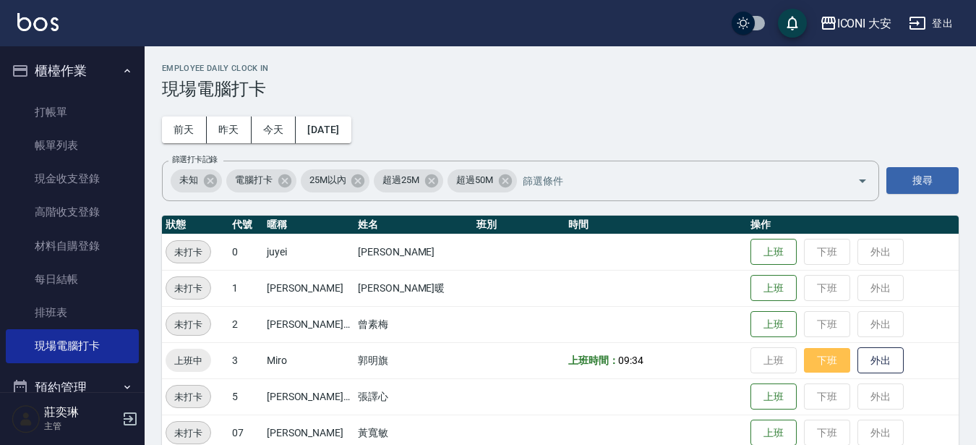
click at [804, 364] on button "下班" at bounding box center [827, 360] width 46 height 25
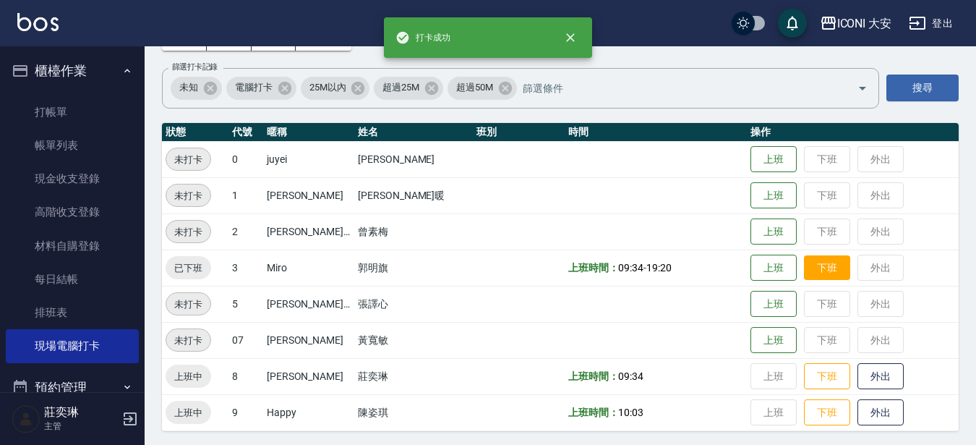
scroll to position [96, 0]
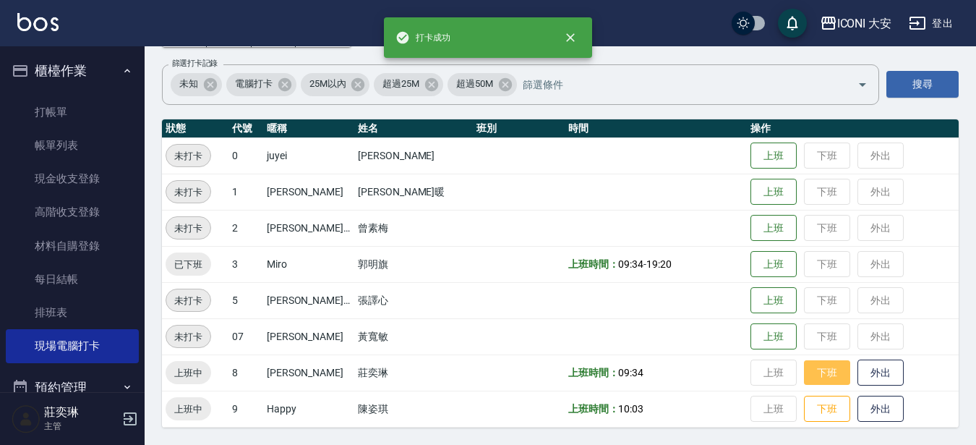
click at [804, 374] on button "下班" at bounding box center [827, 372] width 46 height 25
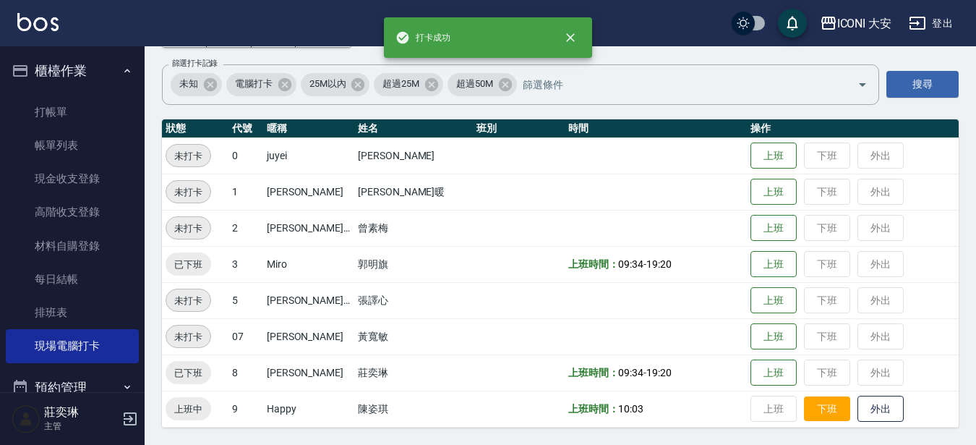
click at [804, 410] on button "下班" at bounding box center [827, 408] width 46 height 25
